Goal: Task Accomplishment & Management: Manage account settings

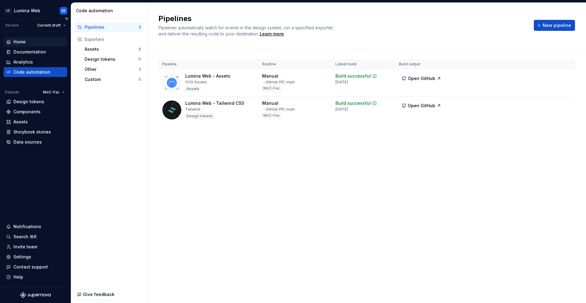
click at [42, 42] on div "Home" at bounding box center [35, 42] width 59 height 6
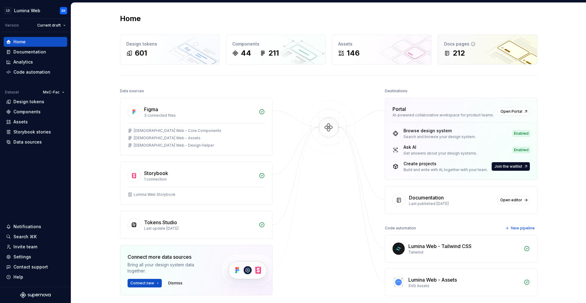
click at [493, 48] on div "212" at bounding box center [487, 53] width 87 height 10
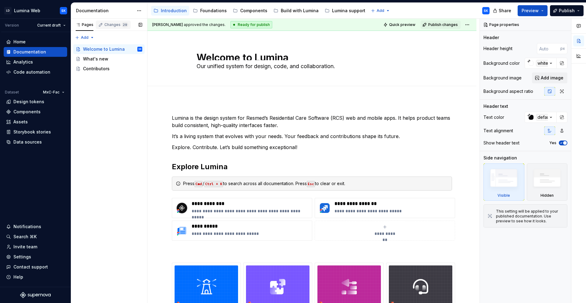
click at [113, 25] on div "Changes 29" at bounding box center [116, 24] width 24 height 5
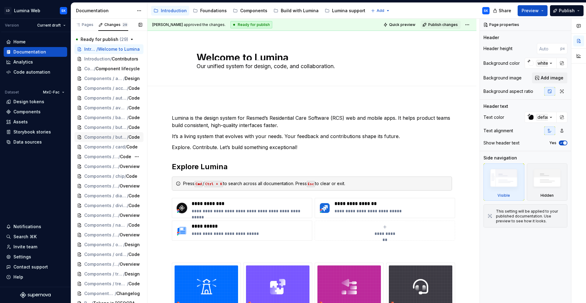
scroll to position [26, 0]
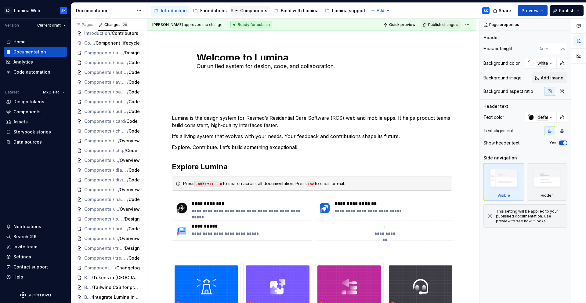
click at [252, 10] on div "Components" at bounding box center [253, 11] width 27 height 6
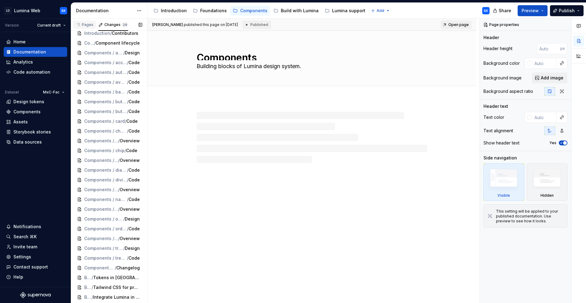
click at [85, 25] on div "Pages" at bounding box center [85, 24] width 18 height 5
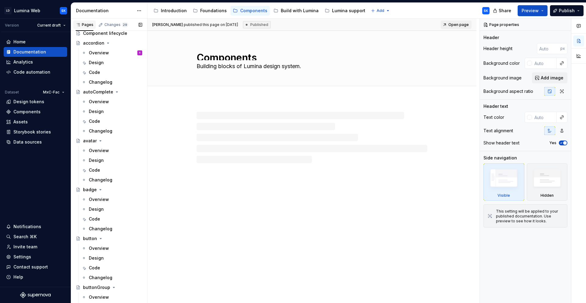
scroll to position [1811, 0]
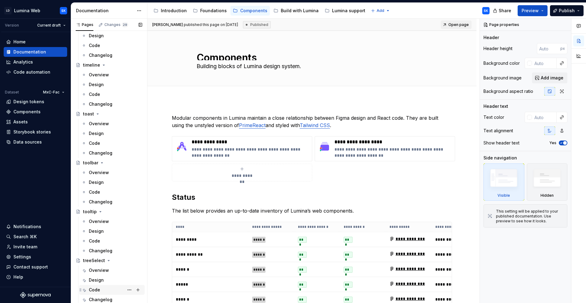
click at [107, 289] on div "Code" at bounding box center [115, 289] width 53 height 9
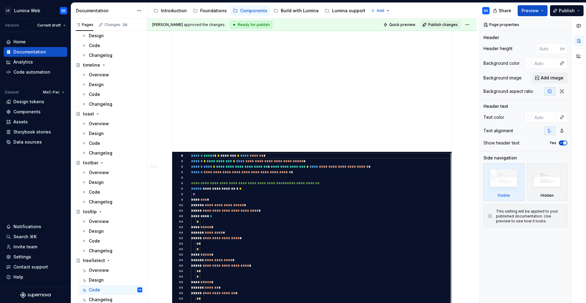
scroll to position [197, 0]
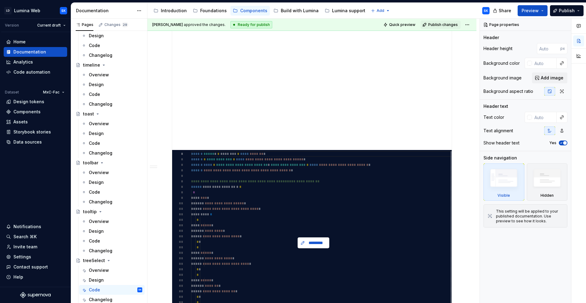
click at [316, 240] on span "*********" at bounding box center [316, 243] width 19 height 6
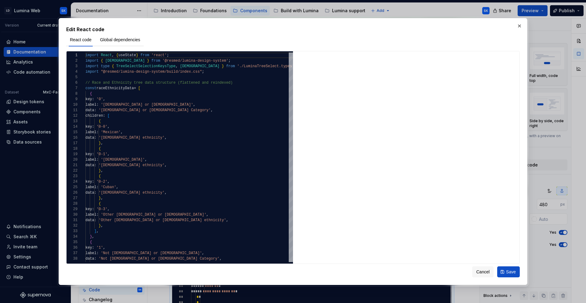
type textarea "*"
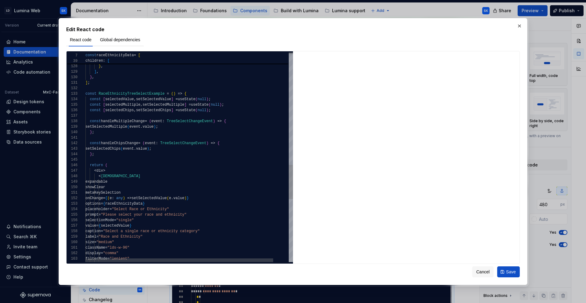
click at [112, 169] on div "} ; const handleChipsChange = ( event : TreeSelectChangeEvent ) => { setSelecte…" at bounding box center [197, 6] width 225 height 1281
click at [104, 169] on div "} ; const handleChipsChange = ( event : TreeSelectChangeEvent ) => { setSelecte…" at bounding box center [197, 6] width 225 height 1281
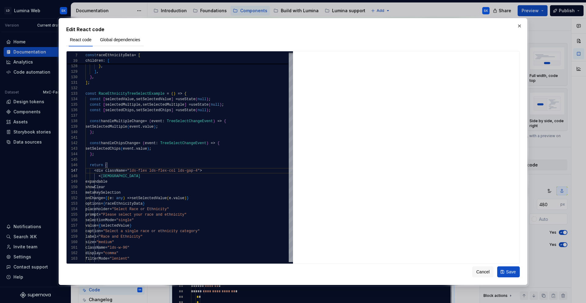
type textarea "**********"
click at [513, 269] on span "Save" at bounding box center [511, 272] width 10 height 6
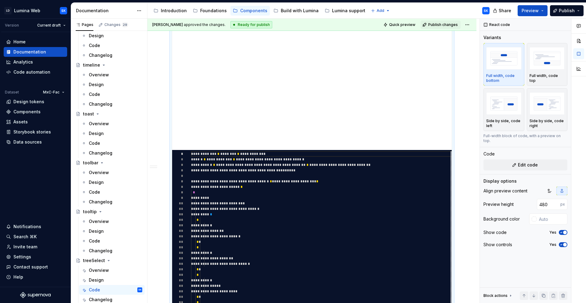
type textarea "*"
type textarea "**********"
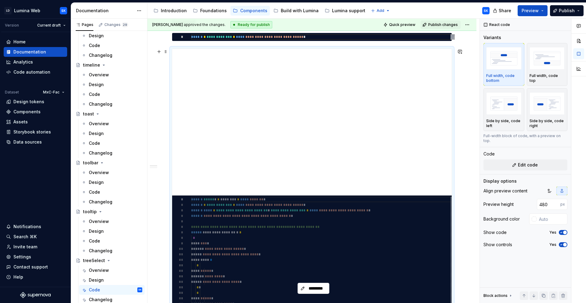
scroll to position [152, 0]
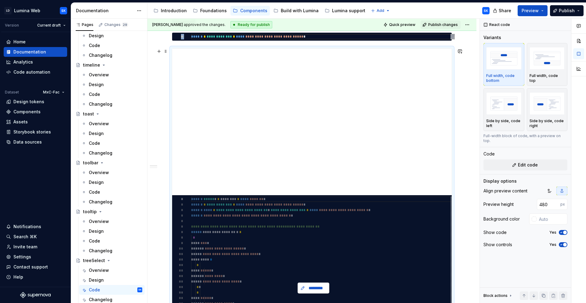
click at [318, 286] on span "*********" at bounding box center [316, 288] width 19 height 6
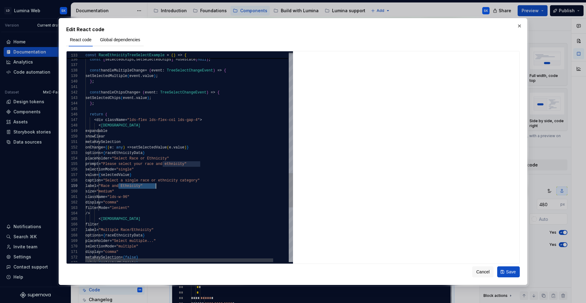
scroll to position [44, 73]
drag, startPoint x: 119, startPoint y: 186, endPoint x: 157, endPoint y: 185, distance: 38.2
click at [143, 185] on span ""Race and Ethnicity"" at bounding box center [121, 186] width 44 height 4
click at [154, 229] on span ""Multiple Race/Ethnicity"" at bounding box center [126, 230] width 55 height 4
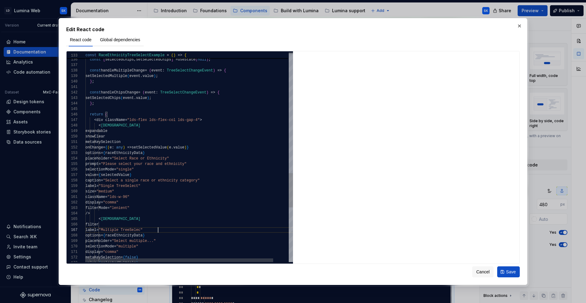
scroll to position [33, 75]
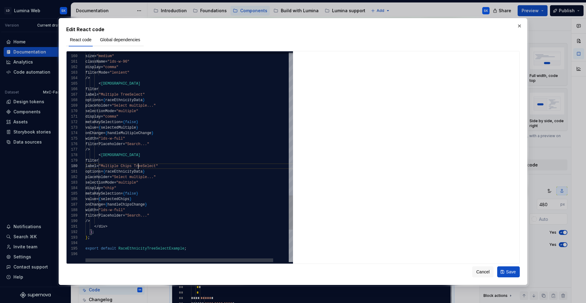
scroll to position [49, 53]
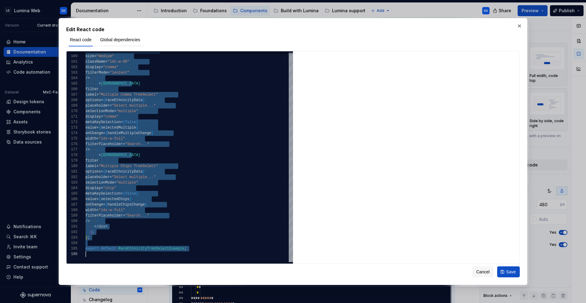
scroll to position [0, 0]
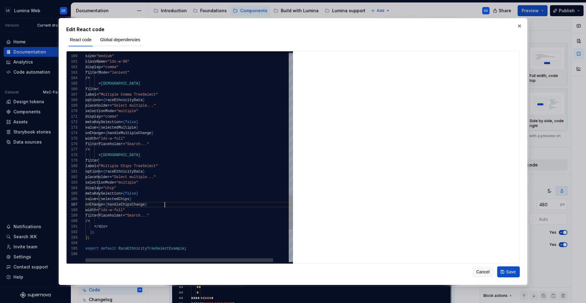
type textarea "**********"
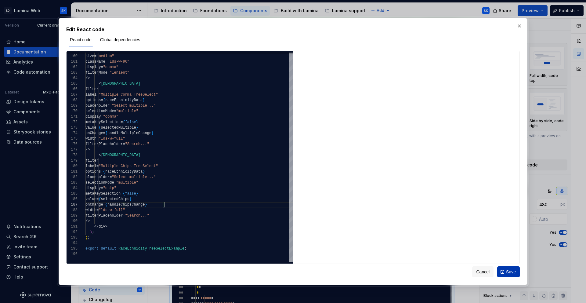
click at [510, 272] on span "Save" at bounding box center [511, 272] width 10 height 6
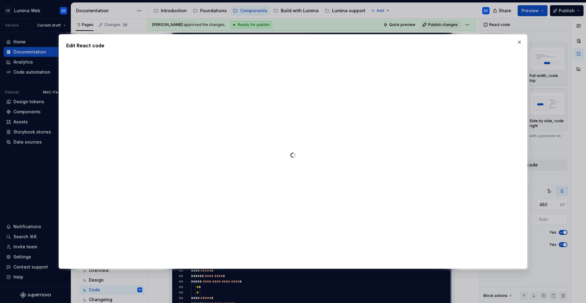
type textarea "*"
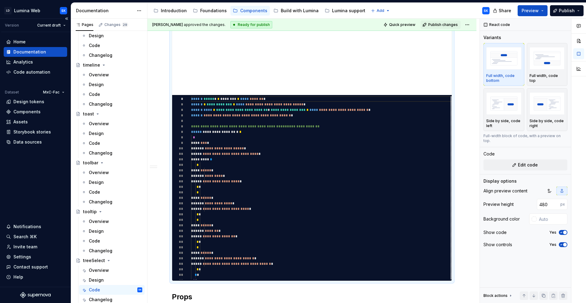
scroll to position [284, 0]
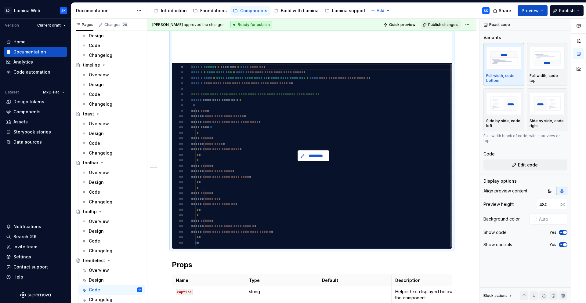
click at [310, 153] on span "*********" at bounding box center [316, 156] width 19 height 6
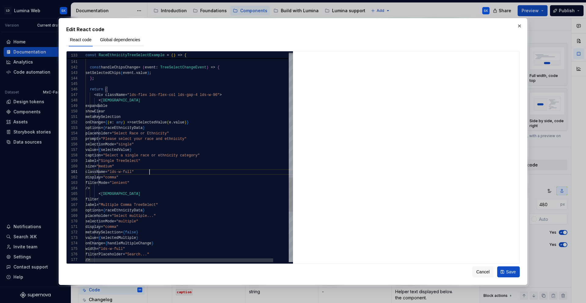
scroll to position [0, 64]
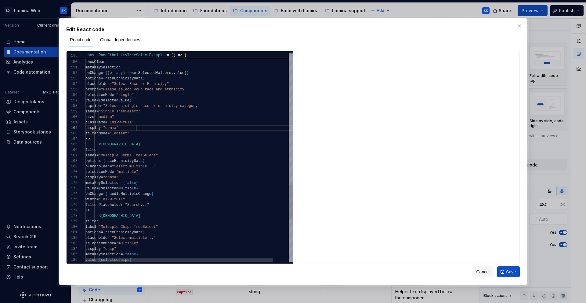
scroll to position [44, 88]
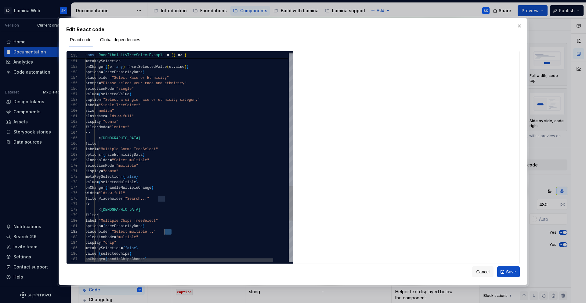
scroll to position [5, 79]
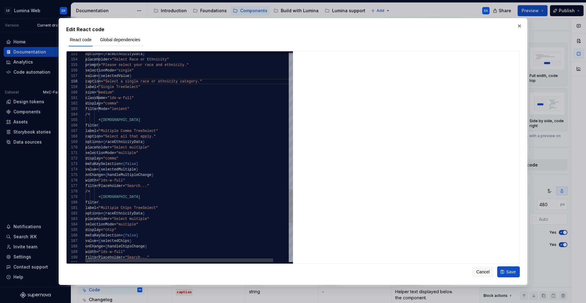
scroll to position [38, 130]
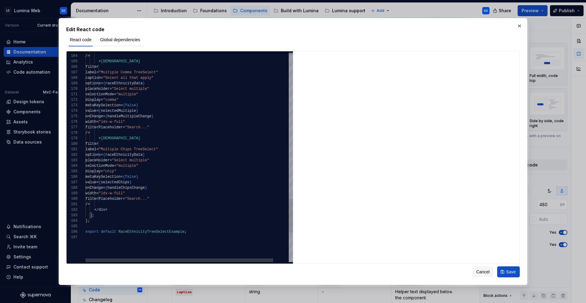
scroll to position [11, 82]
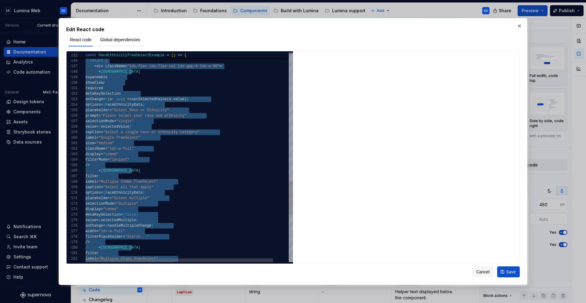
scroll to position [44, 0]
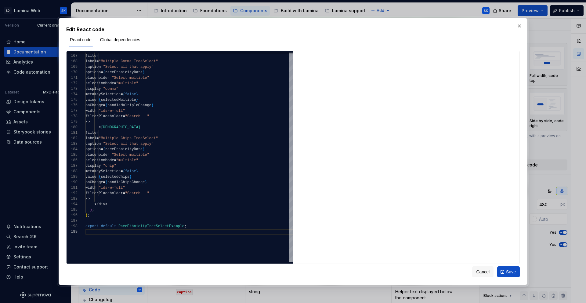
type textarea "**********"
click at [506, 270] on button "Save" at bounding box center [508, 271] width 23 height 11
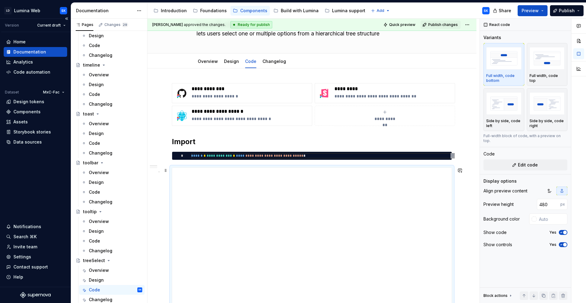
scroll to position [0, 0]
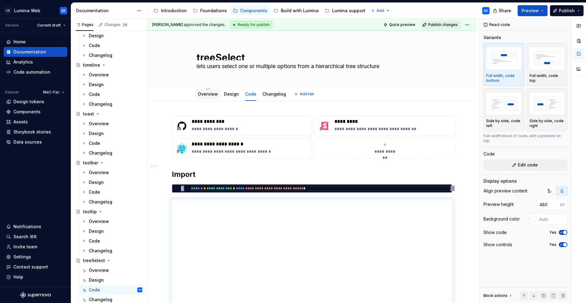
click at [204, 95] on link "Overview" at bounding box center [208, 93] width 20 height 5
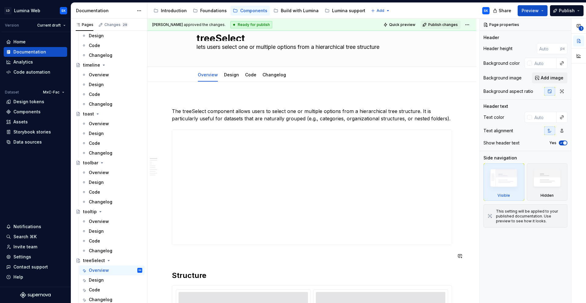
scroll to position [12, 0]
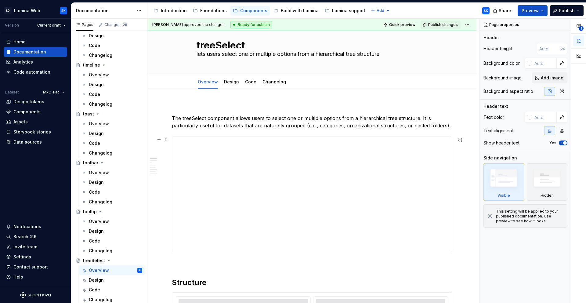
click at [167, 136] on span at bounding box center [165, 139] width 5 height 9
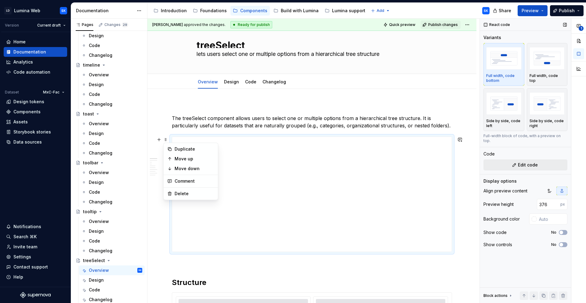
click at [528, 162] on span "Edit code" at bounding box center [528, 165] width 20 height 6
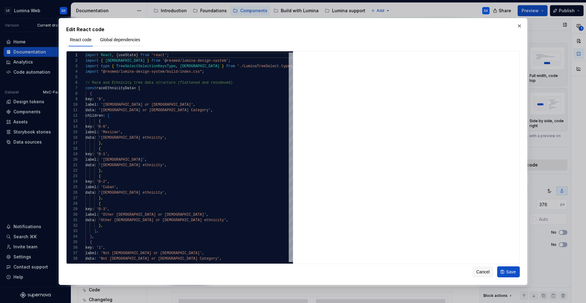
type textarea "*"
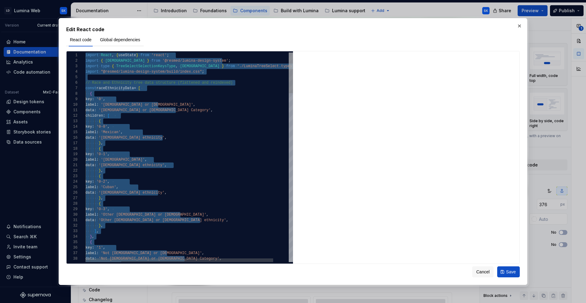
type textarea "**********"
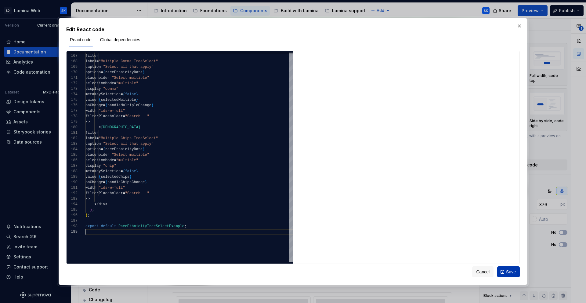
click at [510, 272] on span "Save" at bounding box center [511, 272] width 10 height 6
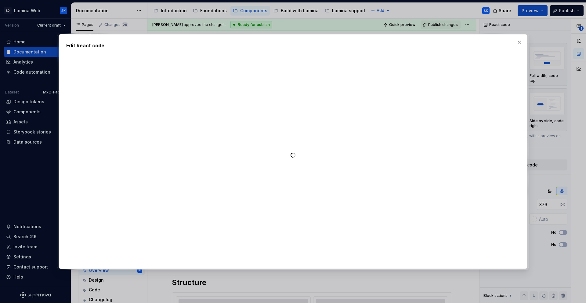
type textarea "*"
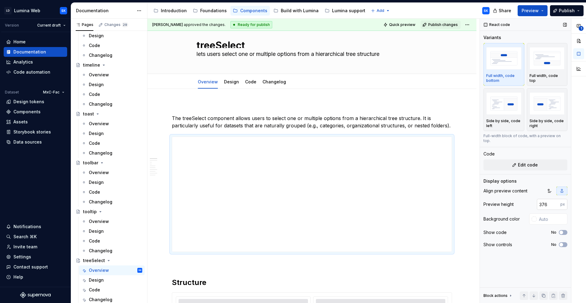
click at [547, 200] on input "376" at bounding box center [549, 204] width 24 height 11
drag, startPoint x: 547, startPoint y: 200, endPoint x: 533, endPoint y: 200, distance: 14.7
click at [533, 200] on div "Preview height 376 px" at bounding box center [526, 204] width 84 height 11
type input "480"
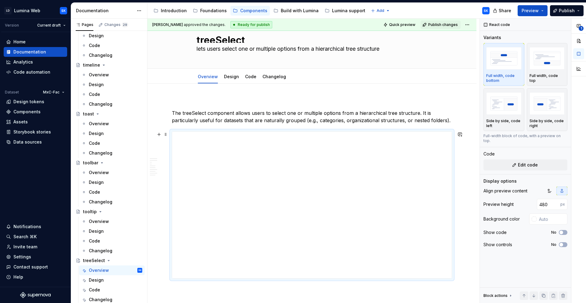
scroll to position [0, 0]
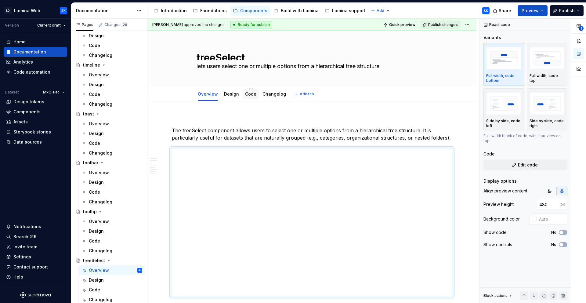
click at [256, 96] on div "Code" at bounding box center [251, 94] width 16 height 10
click at [249, 92] on link "Code" at bounding box center [250, 93] width 11 height 5
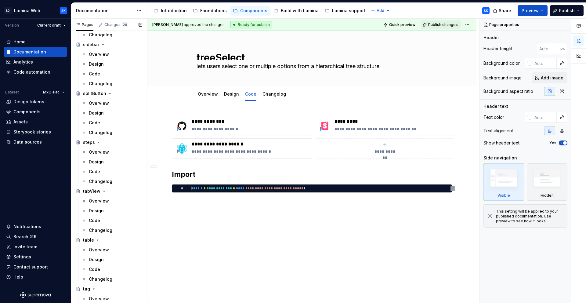
scroll to position [1535, 0]
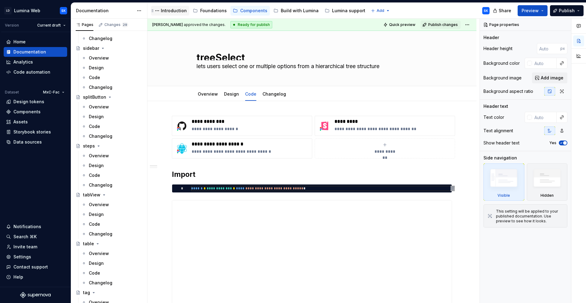
click at [170, 13] on div "Introduction" at bounding box center [174, 11] width 26 height 6
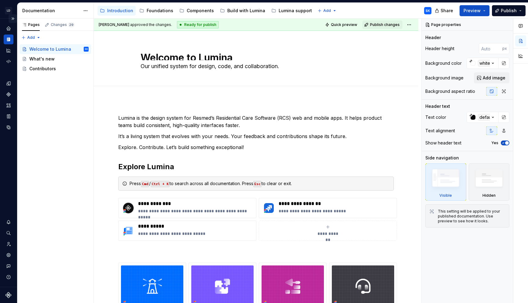
click at [13, 21] on button "Expand sidebar" at bounding box center [13, 18] width 9 height 9
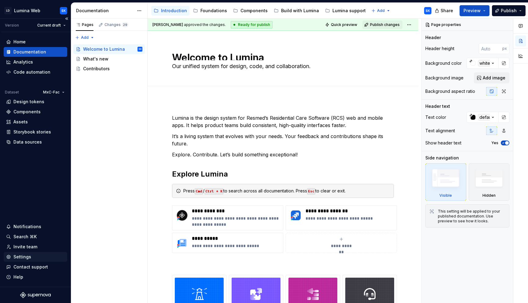
type textarea "*"
click at [35, 248] on div "Invite team" at bounding box center [25, 247] width 24 height 6
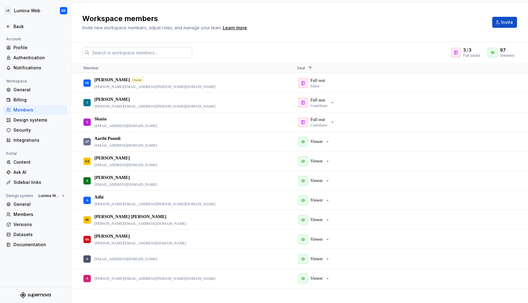
click at [174, 55] on input "text" at bounding box center [140, 52] width 103 height 11
click at [511, 25] on span "Invite" at bounding box center [507, 22] width 12 height 6
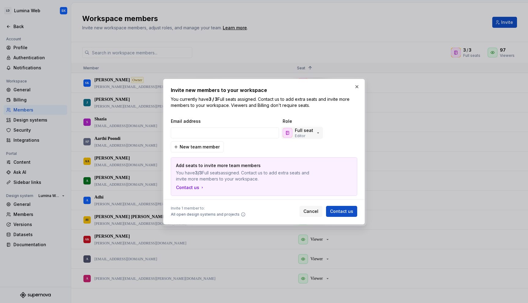
click at [308, 127] on p "Full seat" at bounding box center [304, 130] width 18 height 6
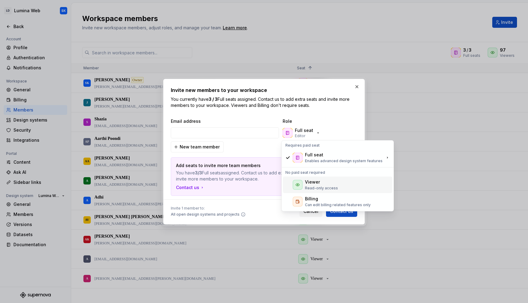
click at [319, 186] on p "Read-only access" at bounding box center [321, 188] width 33 height 5
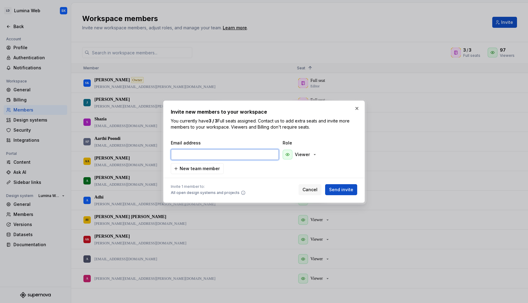
click at [249, 157] on input "email" at bounding box center [225, 154] width 108 height 11
click at [226, 152] on input "email" at bounding box center [225, 154] width 108 height 11
paste input "[PERSON_NAME][EMAIL_ADDRESS][DOMAIN_NAME]"
type input "[PERSON_NAME][EMAIL_ADDRESS][DOMAIN_NAME]"
click at [262, 166] on div "Email address Role [PERSON_NAME][EMAIL_ADDRESS][DOMAIN_NAME] Viewer New team me…" at bounding box center [264, 157] width 186 height 34
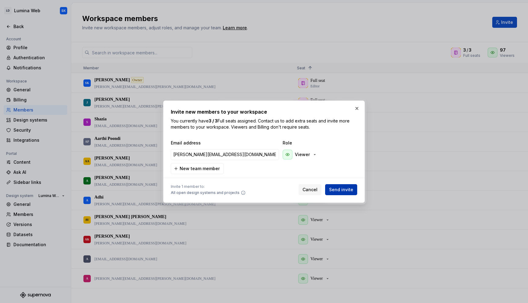
click at [337, 189] on span "Send invite" at bounding box center [341, 190] width 24 height 6
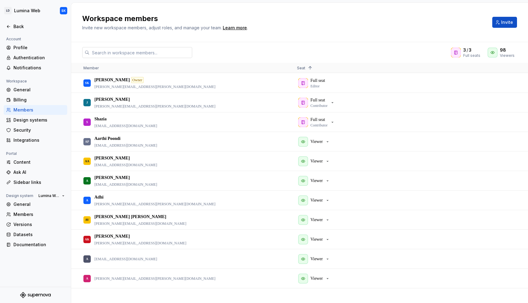
click at [146, 49] on input "text" at bounding box center [140, 52] width 103 height 11
type input "pall"
click at [203, 14] on h2 "Workspace members" at bounding box center [283, 19] width 402 height 10
